Goal: Find specific page/section: Find specific page/section

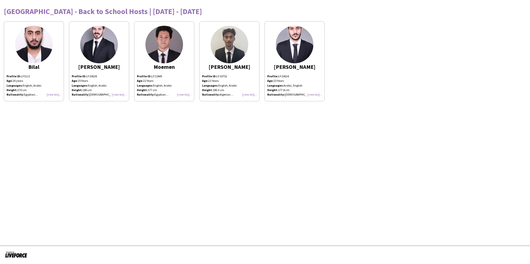
drag, startPoint x: 36, startPoint y: 94, endPoint x: 7, endPoint y: 74, distance: 35.7
click at [7, 74] on div "Profile ID: LF5111 Age : [DEMOGRAPHIC_DATA] years Languages: English, Arabic He…" at bounding box center [34, 85] width 55 height 23
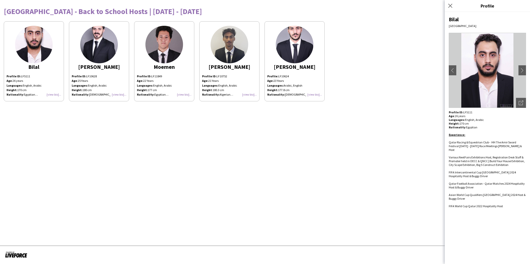
click at [102, 53] on img at bounding box center [99, 45] width 38 height 38
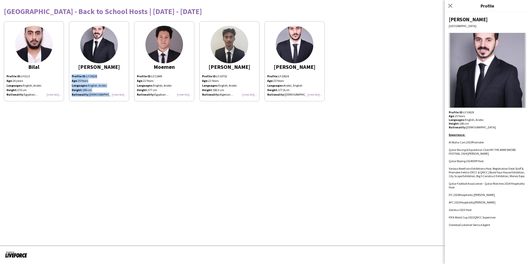
drag, startPoint x: 101, startPoint y: 95, endPoint x: 72, endPoint y: 76, distance: 34.5
click at [72, 76] on div "Profile ID: LF10628 Age : [DEMOGRAPHIC_DATA] Years Languages: English, Arabic H…" at bounding box center [99, 85] width 55 height 23
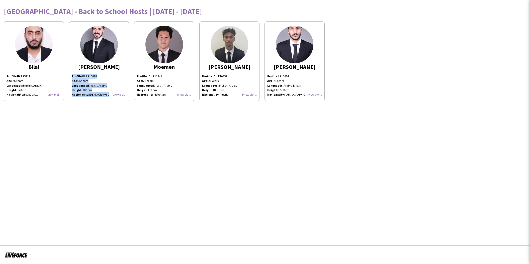
copy div "Profile ID: LF10628 Age : [DEMOGRAPHIC_DATA] Years Languages: English, Arabic H…"
click at [170, 46] on img at bounding box center [164, 45] width 38 height 38
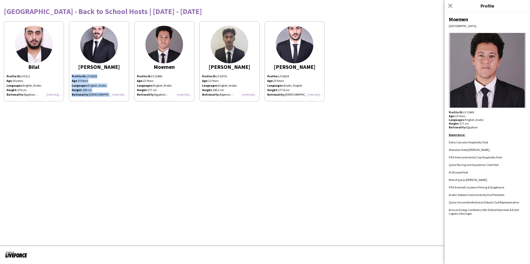
drag, startPoint x: 167, startPoint y: 95, endPoint x: 135, endPoint y: 76, distance: 37.1
click at [135, 76] on app-share-pages-crew-card "Moemen Profile ID: LF11849 Age: [DEMOGRAPHIC_DATA] Years Languages: English, Ar…" at bounding box center [164, 61] width 60 height 80
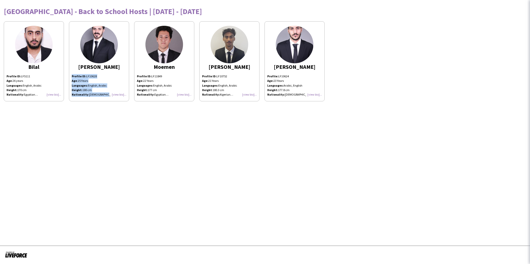
copy div "Profile ID: LF11849 Age: [DEMOGRAPHIC_DATA] Years Languages: English, Arabic He…"
drag, startPoint x: 229, startPoint y: 95, endPoint x: 202, endPoint y: 76, distance: 32.5
click at [202, 76] on div "Profile ID: LF10752 Age: [DEMOGRAPHIC_DATA] Years Languages: English, Arabic He…" at bounding box center [229, 85] width 55 height 23
copy div "Profile ID: LF10752 Age: [DEMOGRAPHIC_DATA] Years Languages: English, Arabic He…"
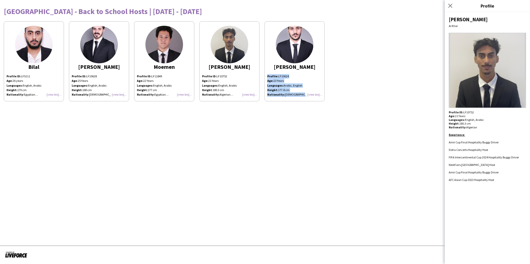
drag, startPoint x: 299, startPoint y: 94, endPoint x: 268, endPoint y: 76, distance: 36.5
click at [268, 76] on p "Profile: LF10624 Age: [DEMOGRAPHIC_DATA] Years Languages: Arabic, English Heigh…" at bounding box center [294, 85] width 55 height 23
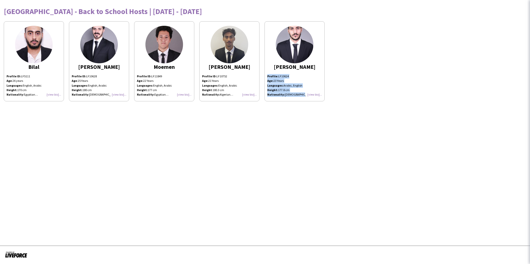
copy p "Profile: LF10624 Age: [DEMOGRAPHIC_DATA] Years Languages: Arabic, English Heigh…"
